Goal: Obtain resource: Download file/media

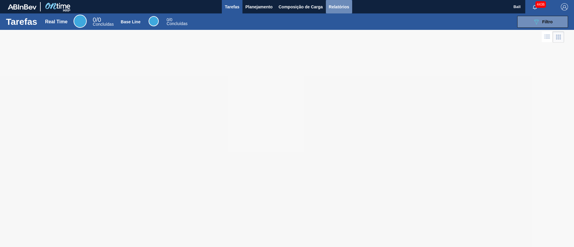
click at [342, 10] on button "Relatórios" at bounding box center [339, 6] width 26 height 13
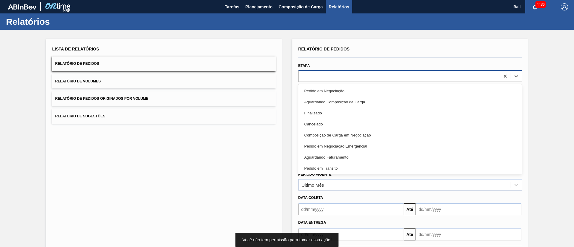
click at [343, 74] on div at bounding box center [399, 76] width 201 height 9
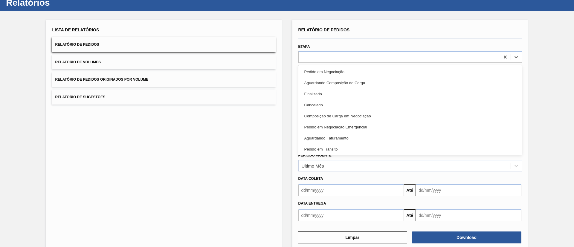
scroll to position [30, 0]
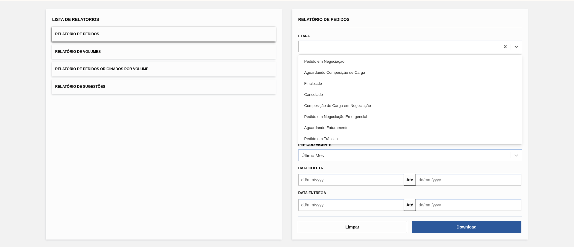
click at [244, 149] on div "Lista de Relatórios Relatório de Pedidos Relatório de Volumes Relatório de Pedi…" at bounding box center [163, 124] width 235 height 230
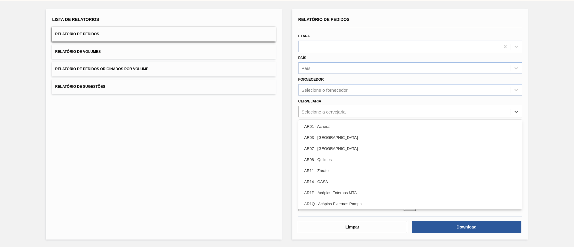
click at [334, 114] on div "Selecione a cervejaria" at bounding box center [324, 111] width 44 height 5
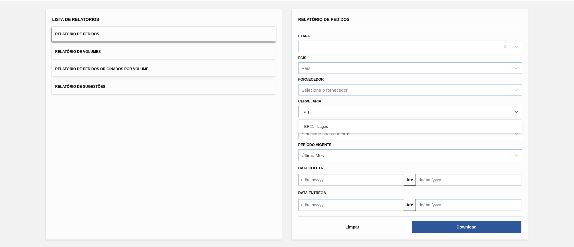
type input "Lage"
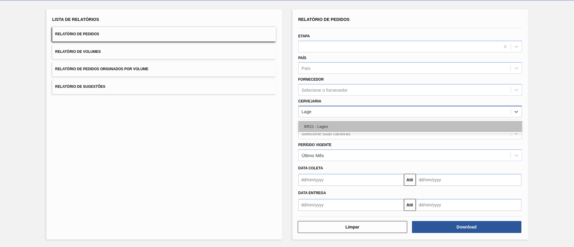
click at [354, 128] on div "BR21 - Lages" at bounding box center [410, 126] width 224 height 11
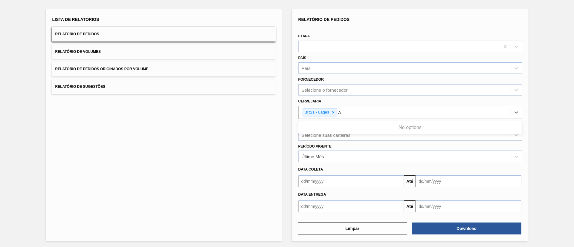
type input "Ag"
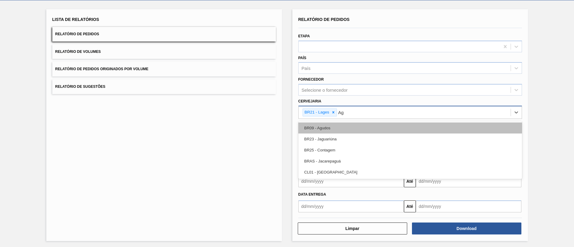
click at [354, 128] on div "BR09 - Agudos" at bounding box center [410, 128] width 224 height 11
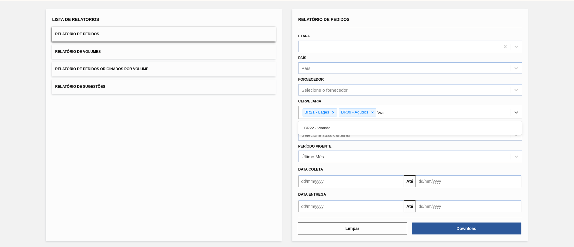
type input "Viam"
click at [354, 128] on div "BR22 - Viamão" at bounding box center [410, 128] width 224 height 11
click at [351, 135] on div "Selecione suas carteiras" at bounding box center [405, 135] width 212 height 9
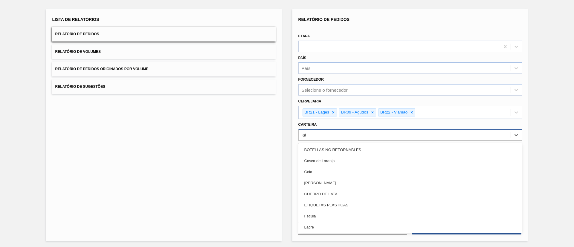
type input "lata"
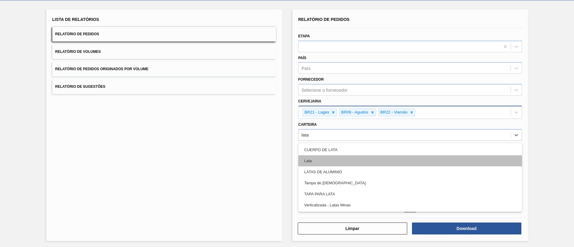
click at [343, 155] on div "Lata" at bounding box center [410, 160] width 224 height 11
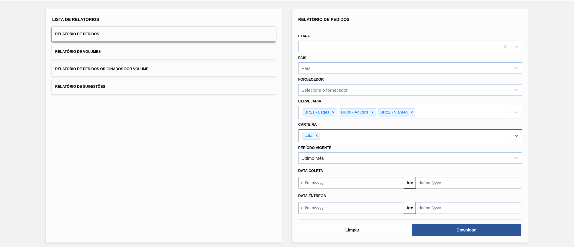
type input "."
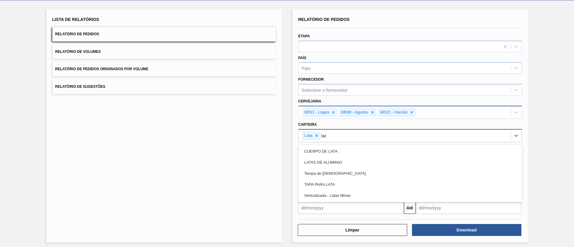
type input "lata"
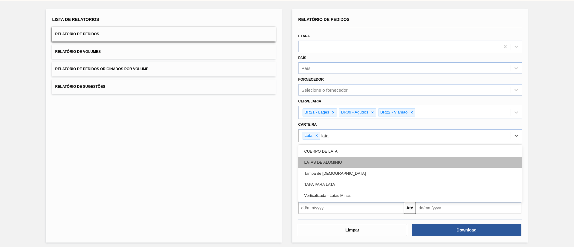
click at [372, 165] on div "LATAS DE ALUMINIO" at bounding box center [410, 162] width 224 height 11
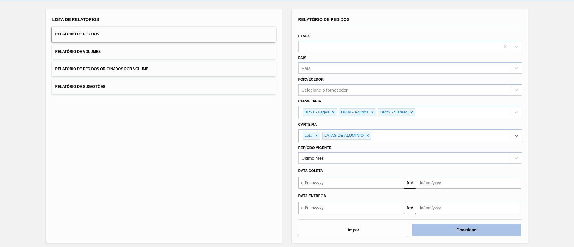
click at [458, 228] on button "Download" at bounding box center [466, 230] width 109 height 12
